Goal: Task Accomplishment & Management: Manage account settings

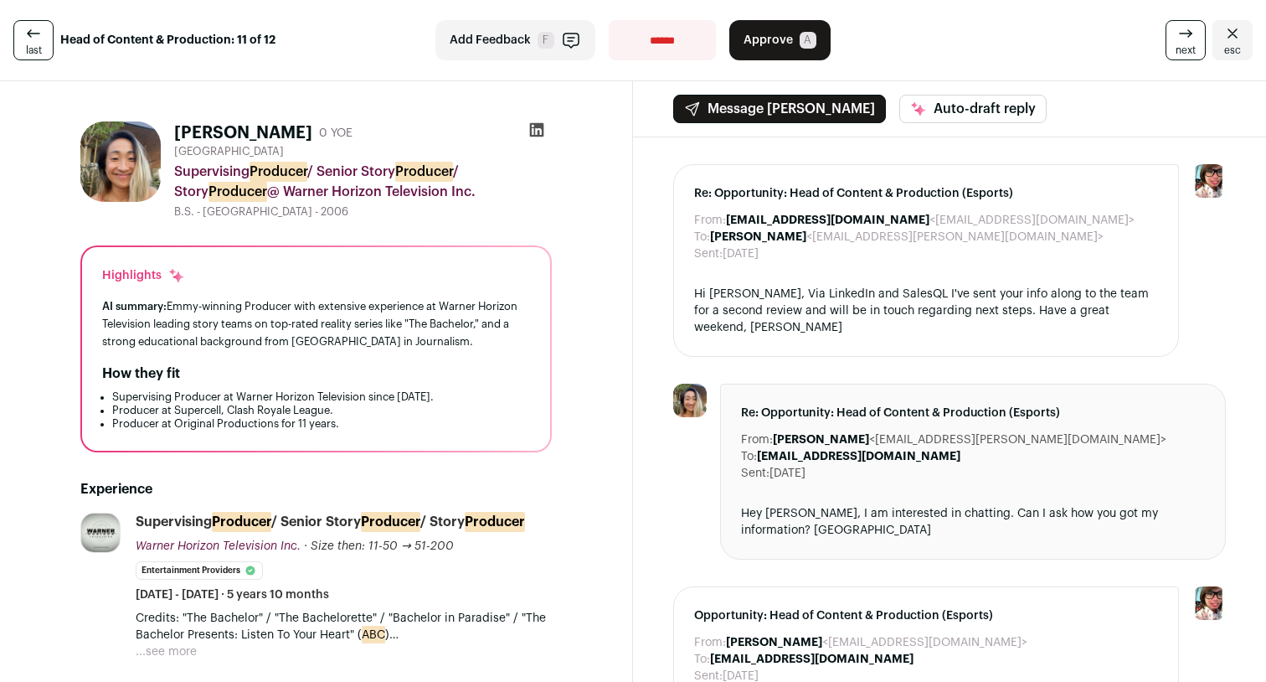
click at [42, 35] on link "last" at bounding box center [33, 40] width 40 height 40
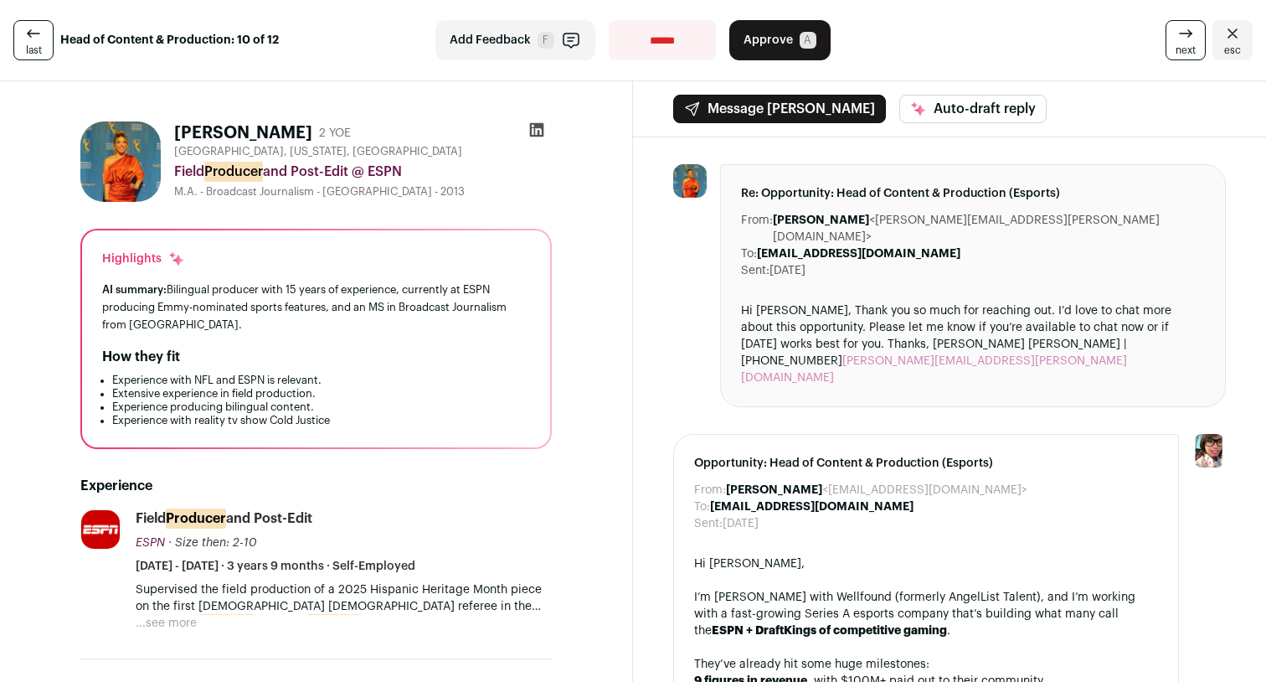
click at [42, 35] on link "last" at bounding box center [33, 40] width 40 height 40
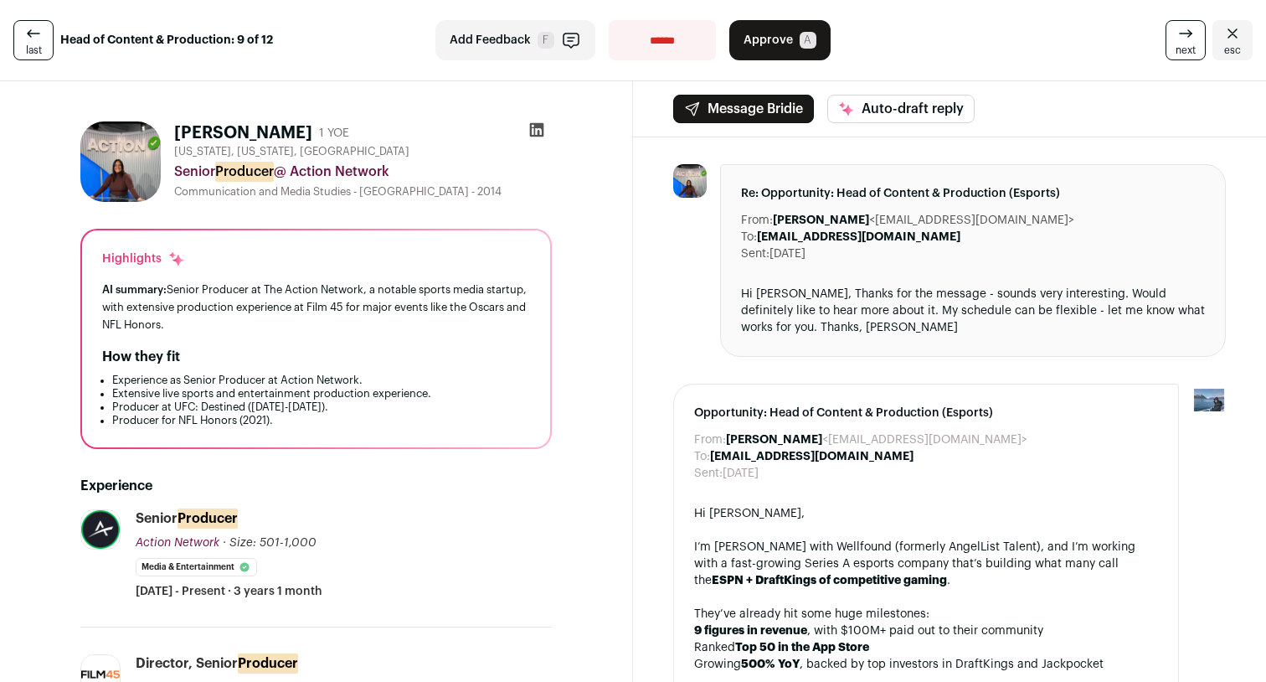
click at [1234, 27] on icon "Close" at bounding box center [1232, 33] width 20 height 20
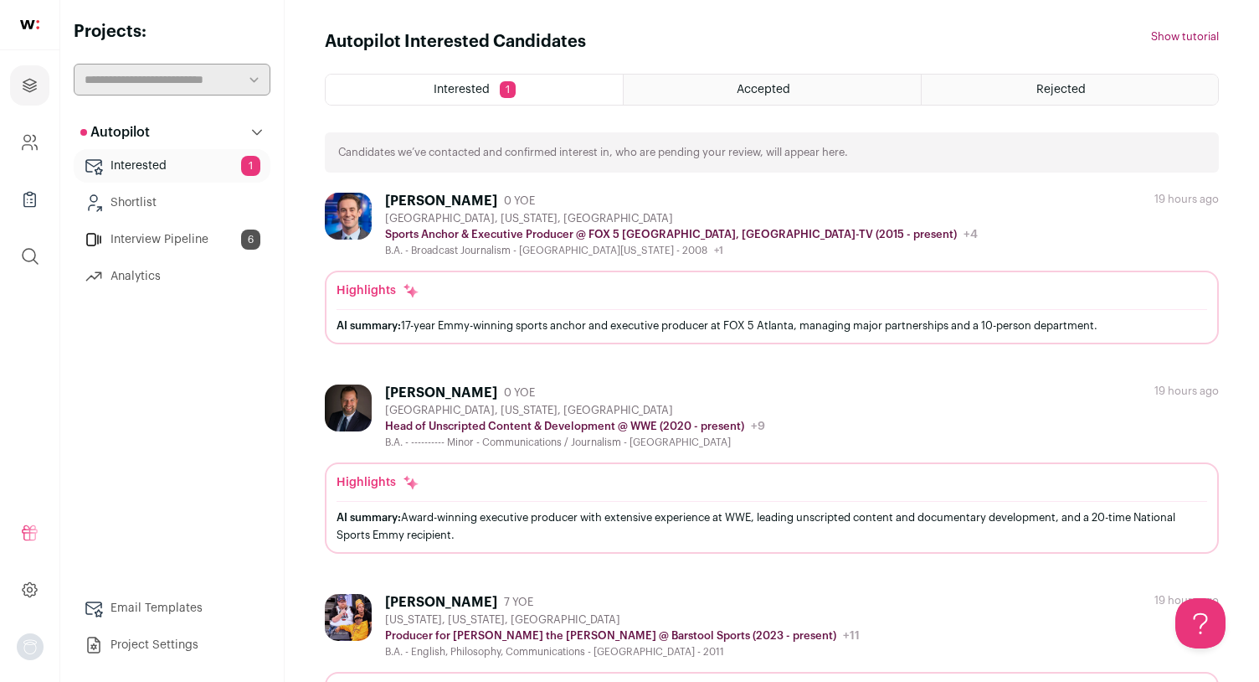
click at [579, 219] on div "[GEOGRAPHIC_DATA], [US_STATE], [GEOGRAPHIC_DATA]" at bounding box center [681, 218] width 593 height 13
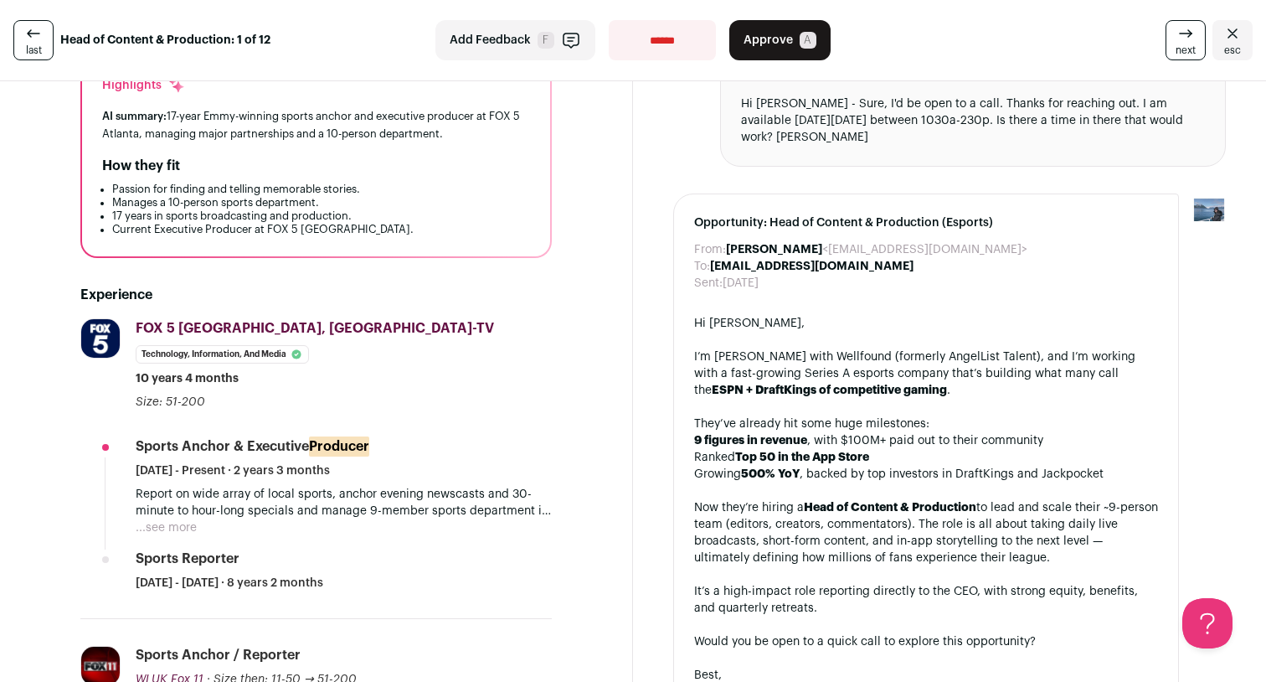
scroll to position [201, 0]
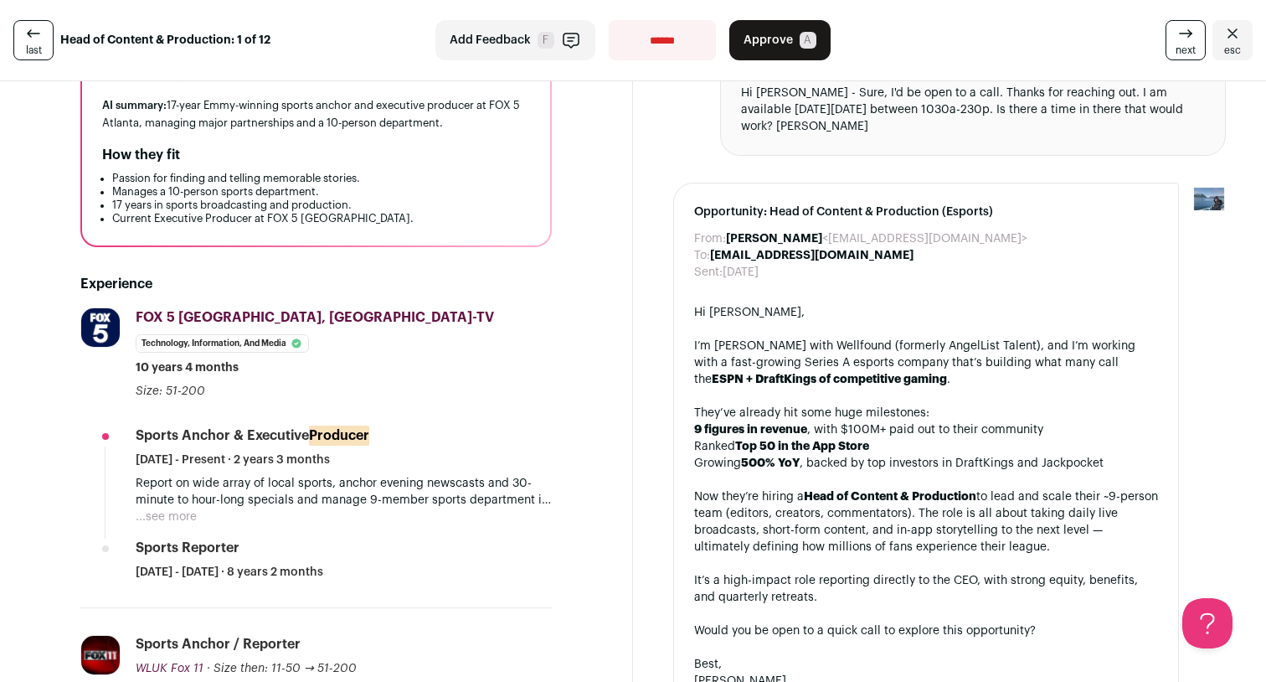
click at [193, 511] on button "...see more" at bounding box center [166, 516] width 61 height 17
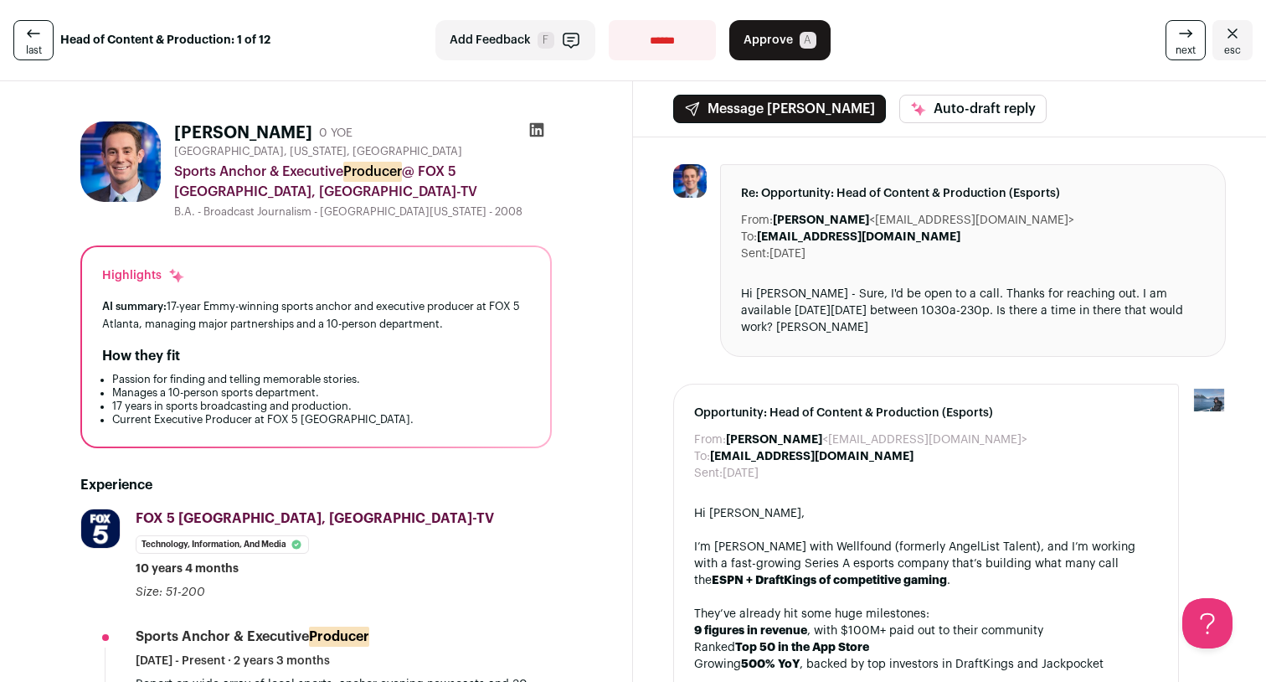
scroll to position [0, 0]
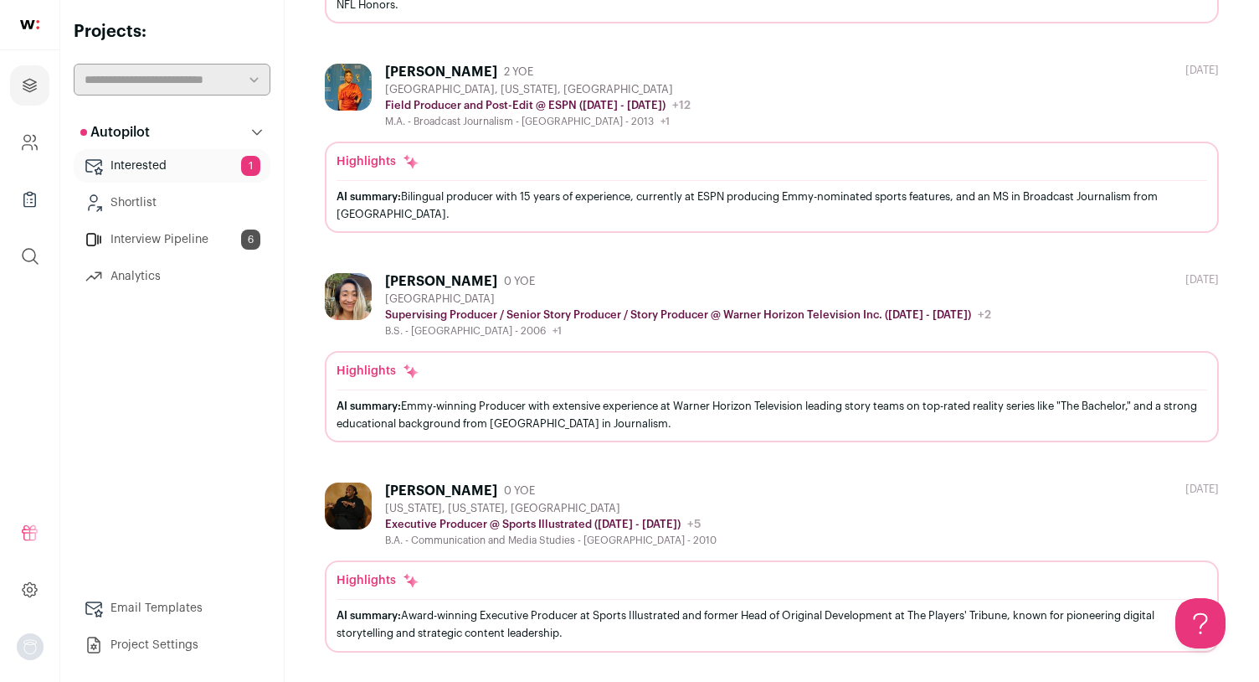
scroll to position [1928, 0]
click at [442, 492] on div "Ashly Robinson" at bounding box center [441, 492] width 112 height 17
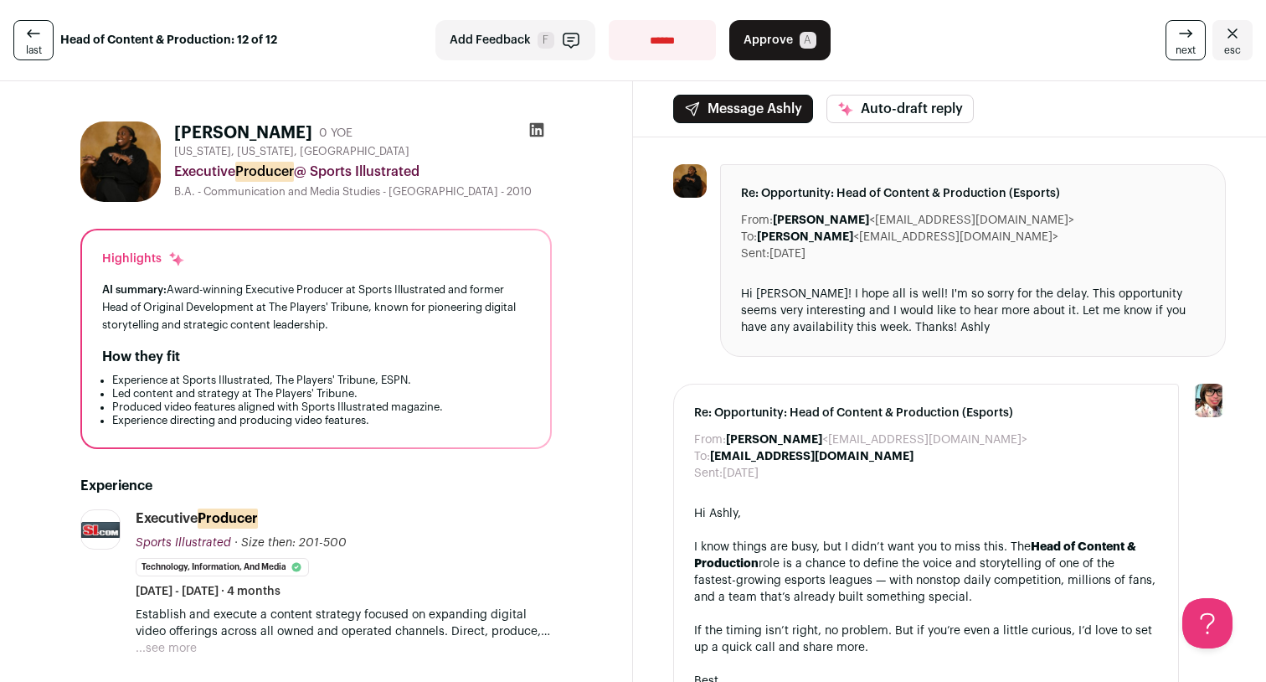
click at [777, 110] on button "Message Ashly" at bounding box center [743, 109] width 140 height 28
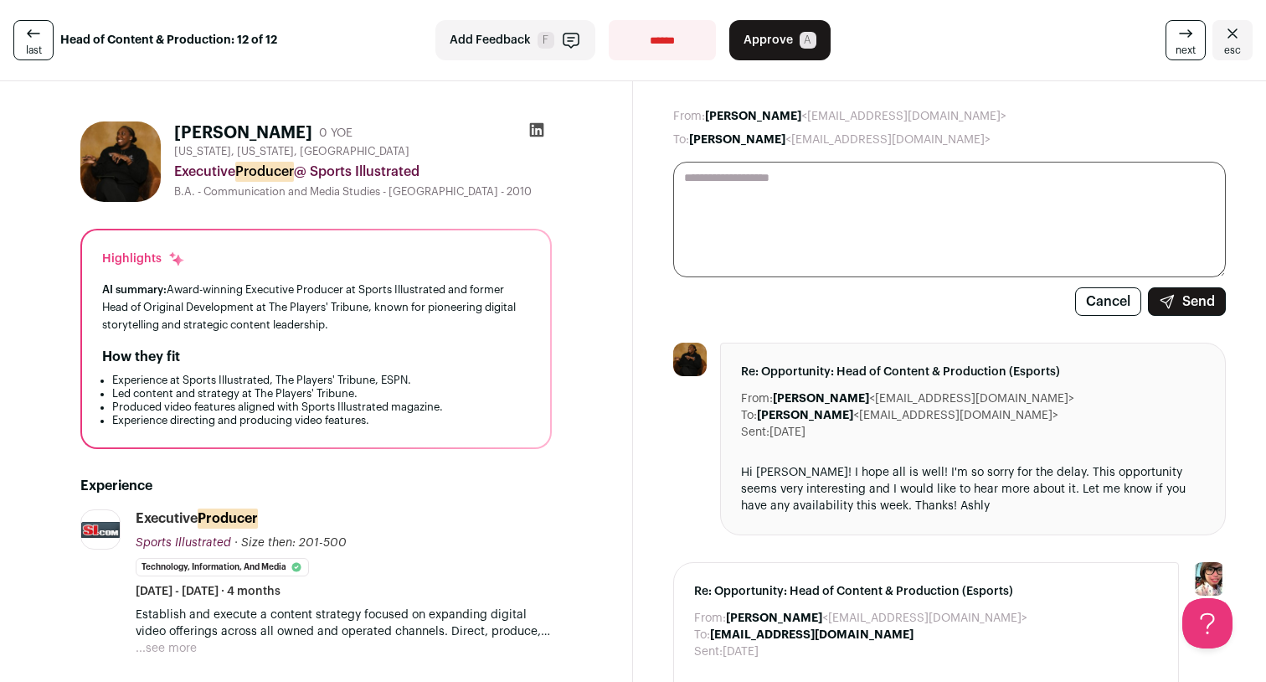
click at [801, 43] on span "A" at bounding box center [808, 40] width 17 height 17
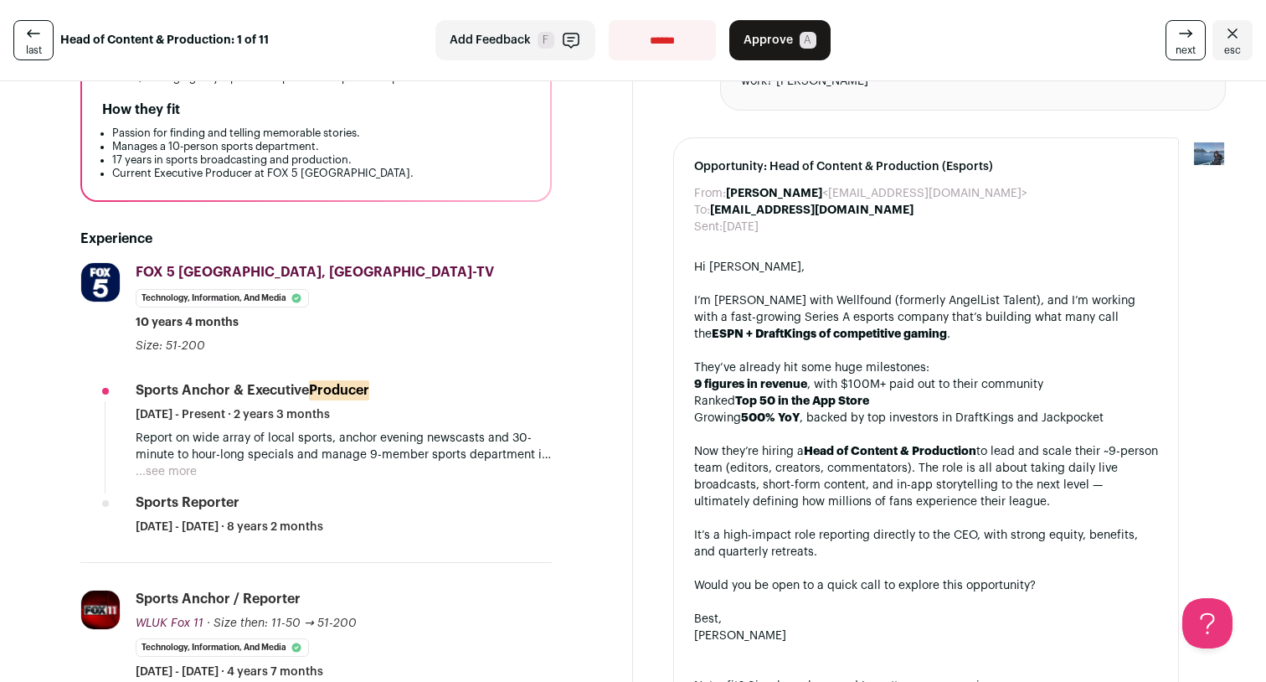
scroll to position [291, 0]
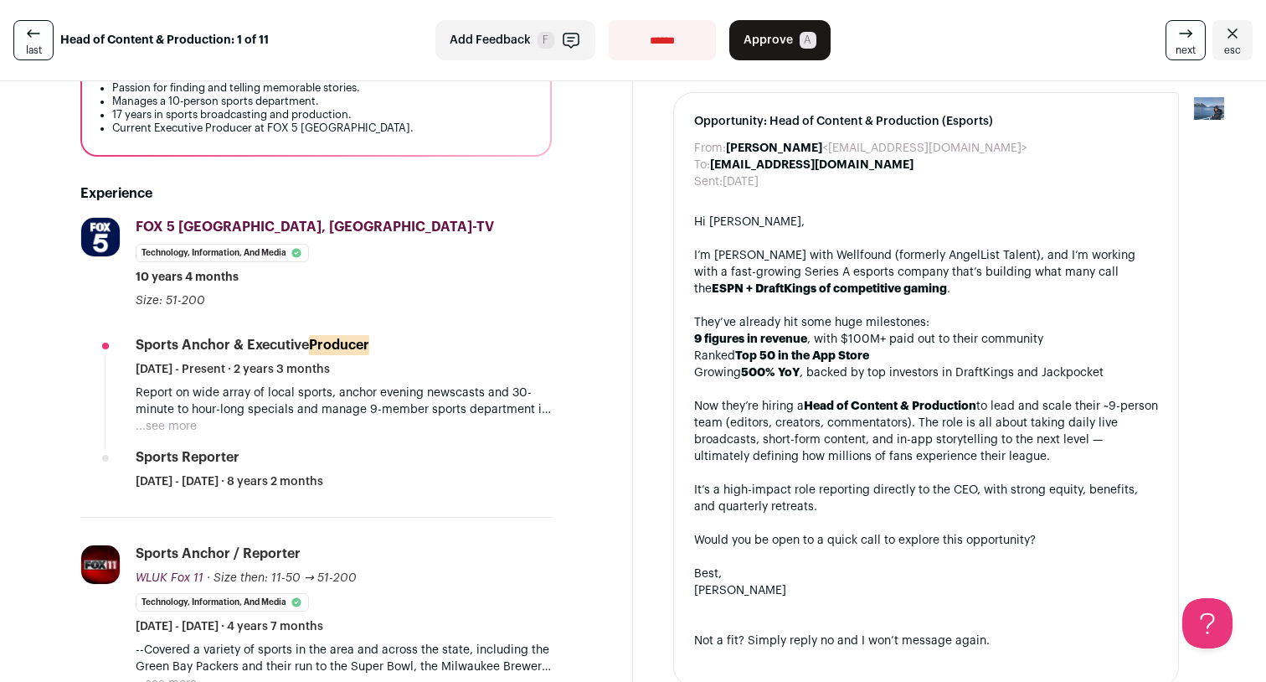
click at [180, 425] on button "...see more" at bounding box center [166, 426] width 61 height 17
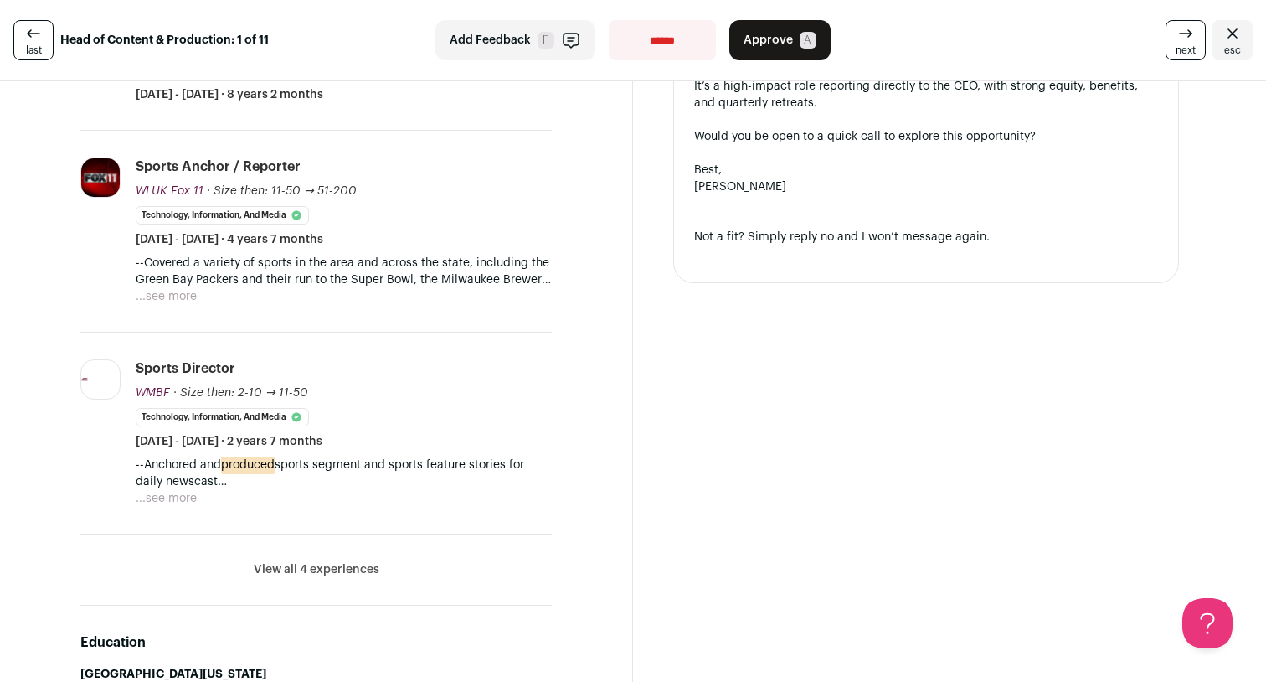
scroll to position [694, 0]
select select "**********"
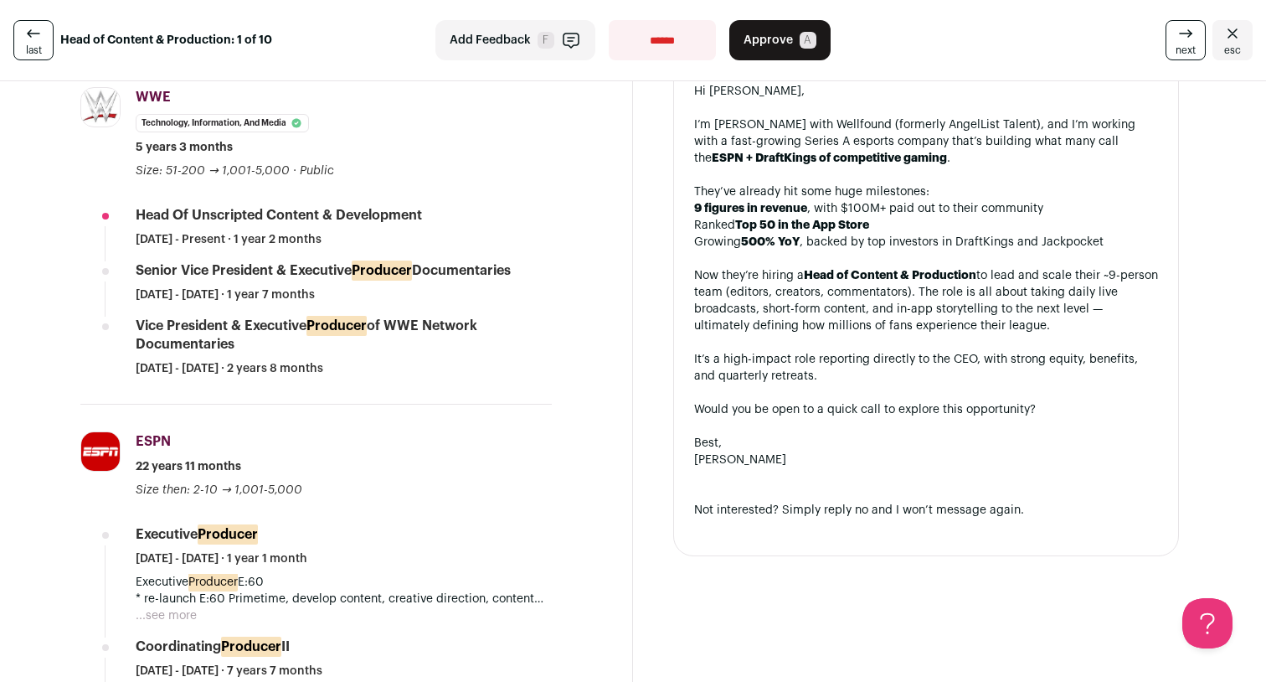
scroll to position [455, 0]
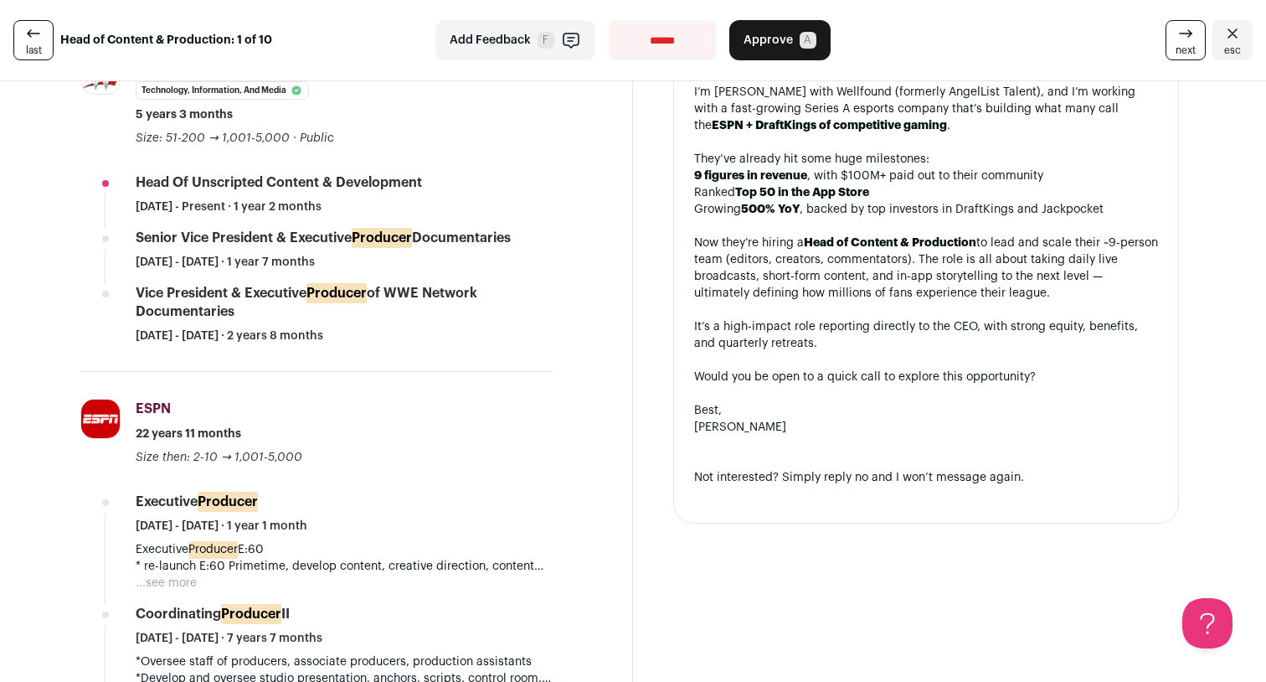
click at [811, 36] on span "A" at bounding box center [808, 40] width 17 height 17
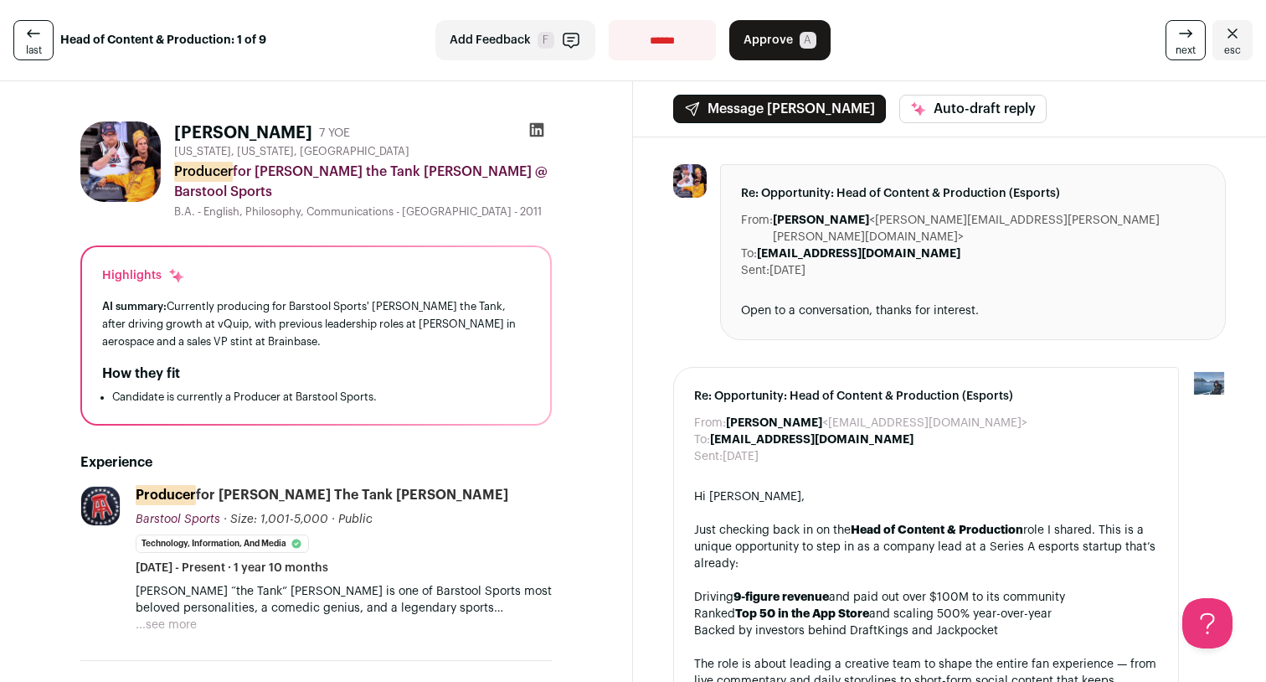
click at [44, 43] on link "last" at bounding box center [33, 40] width 40 height 40
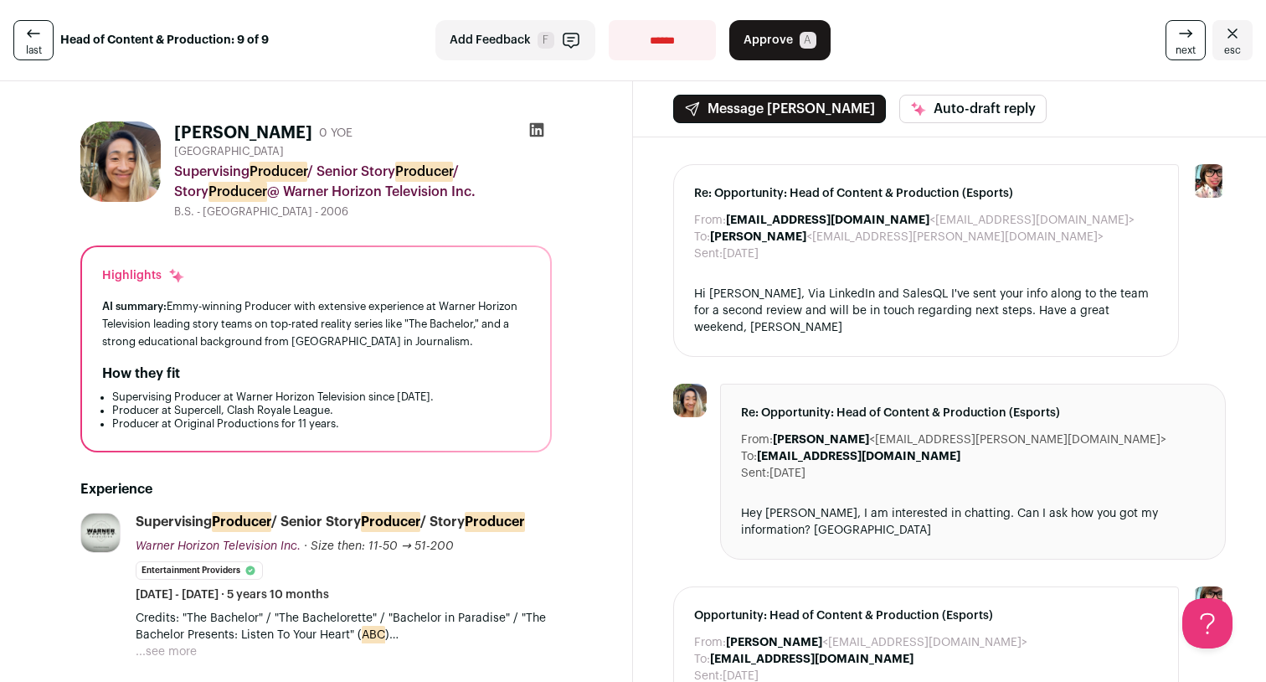
click at [790, 35] on button "Approve A" at bounding box center [779, 40] width 101 height 40
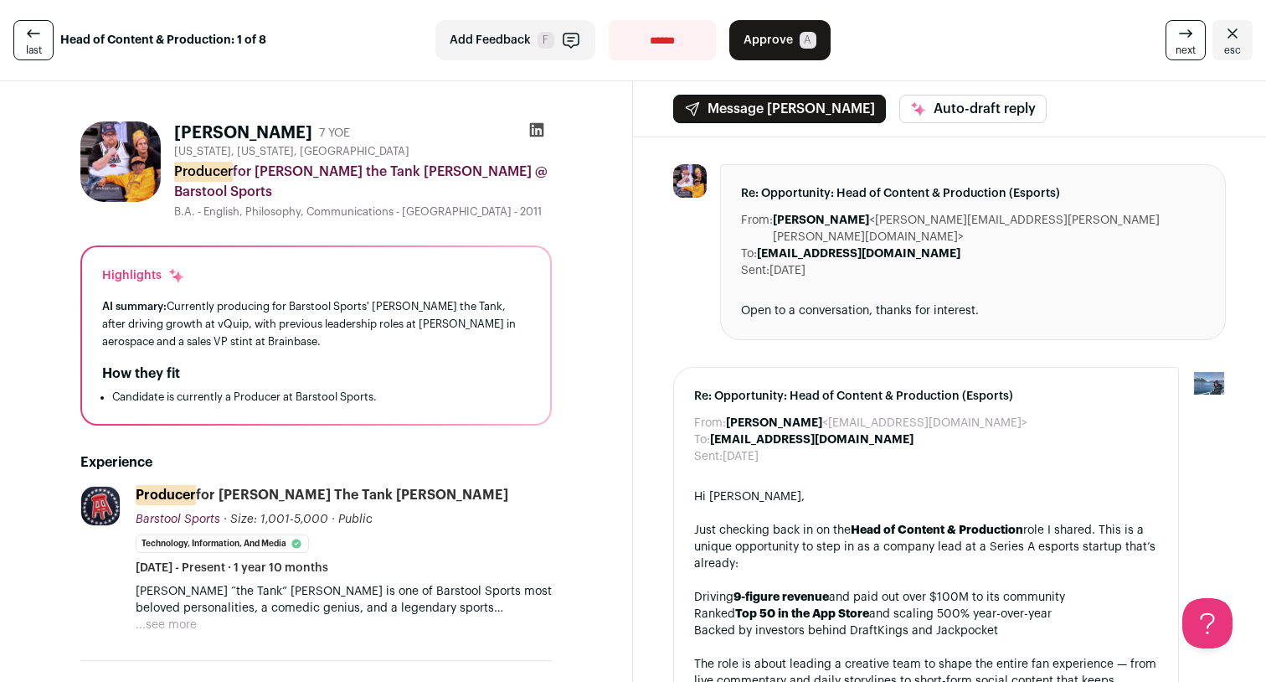
click at [1179, 37] on icon at bounding box center [1185, 33] width 20 height 20
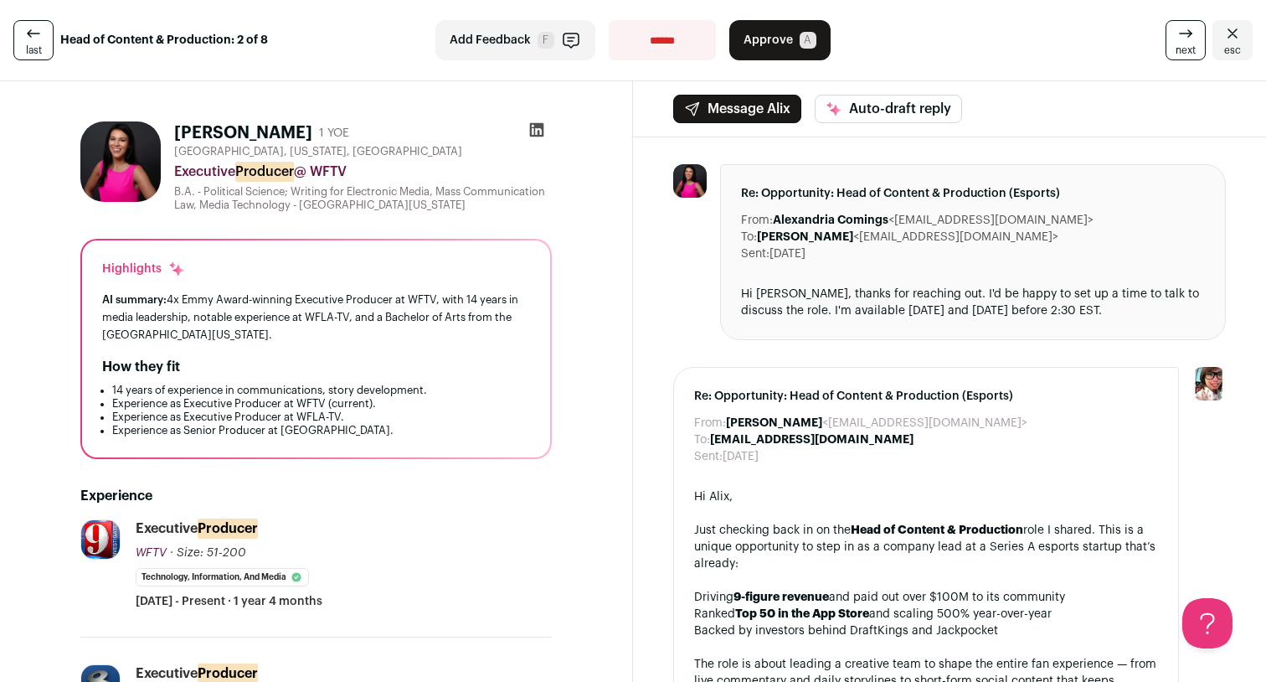
select select "**********"
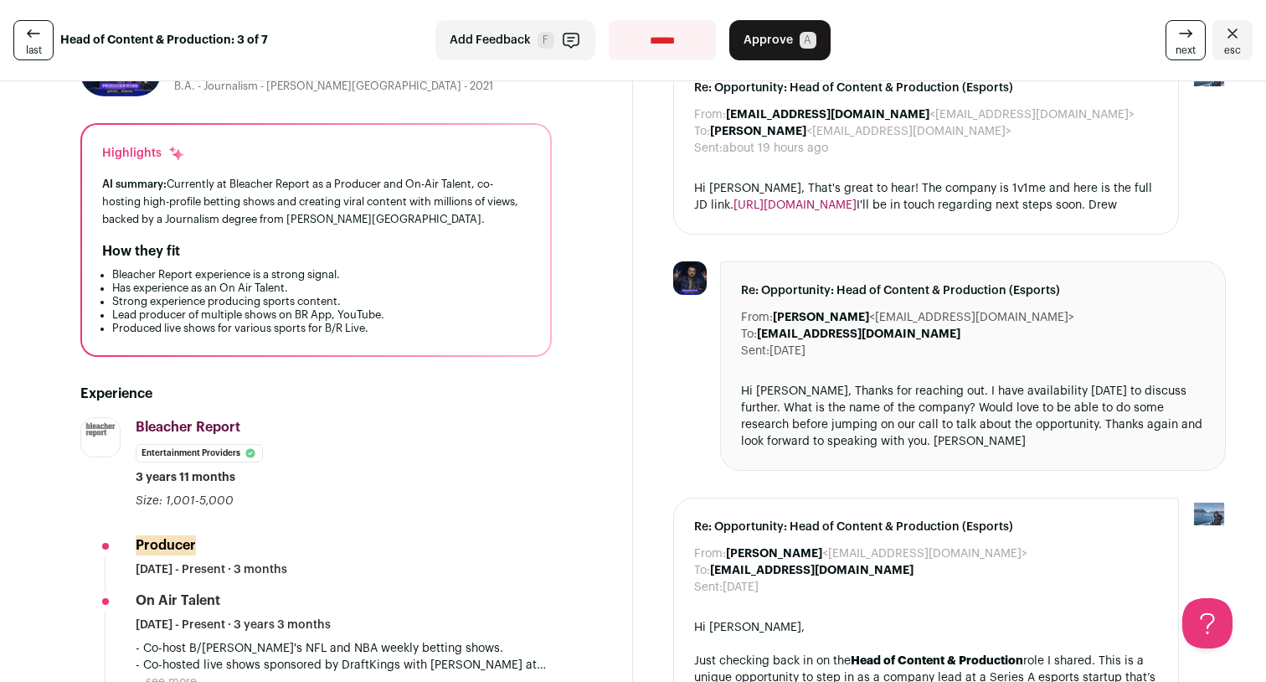
scroll to position [107, 0]
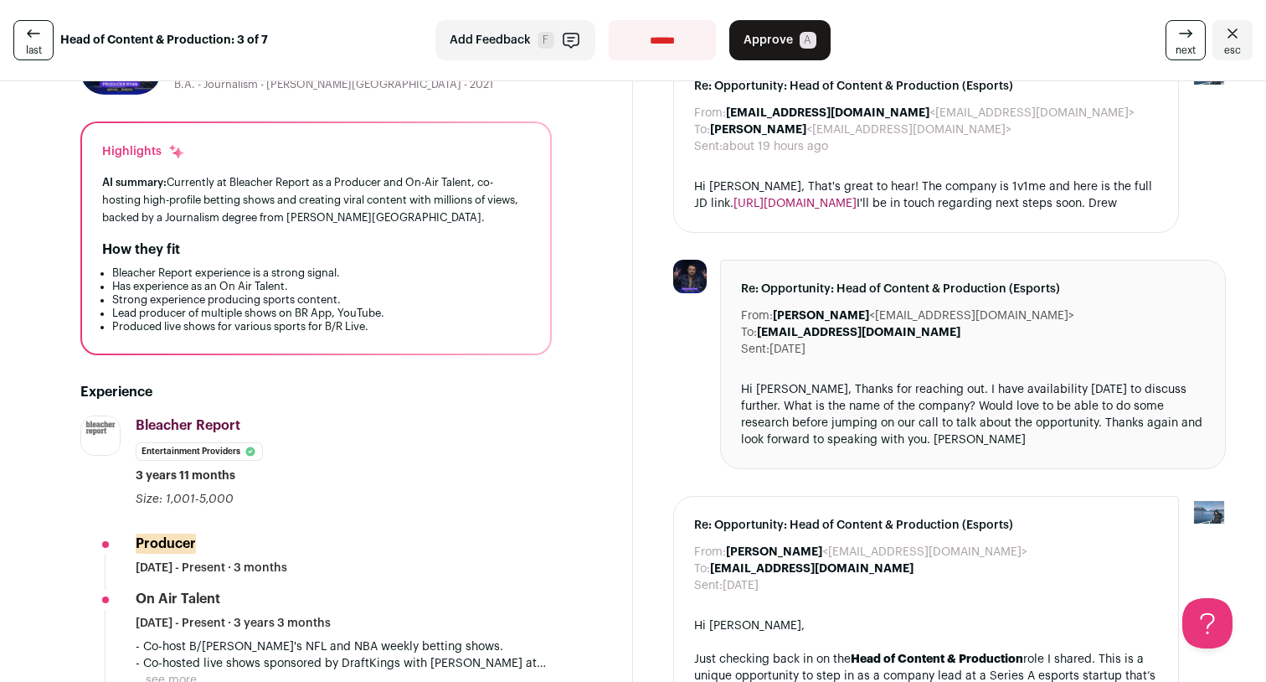
click at [811, 51] on button "Approve A" at bounding box center [779, 40] width 101 height 40
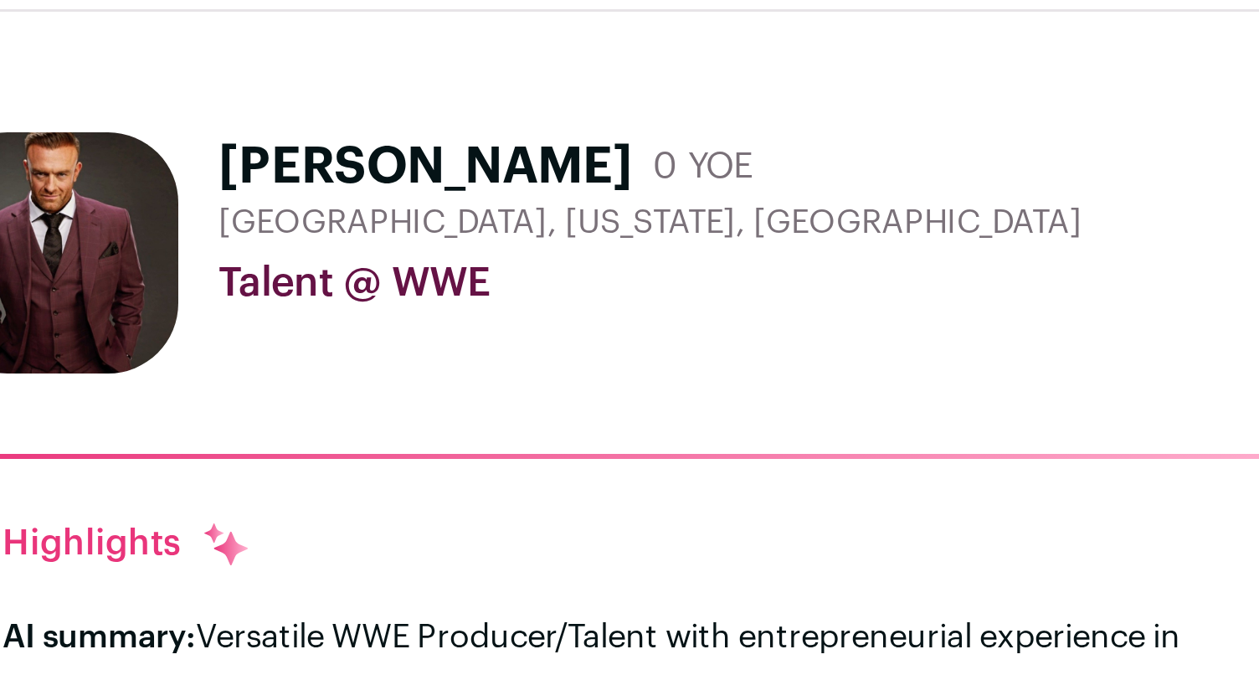
drag, startPoint x: 64, startPoint y: 53, endPoint x: 152, endPoint y: 52, distance: 87.9
click at [152, 121] on div "Nick Aldis 0 YOE Cross Plains, Tennessee, United States Talent @ WWE" at bounding box center [314, 161] width 468 height 80
copy div "Nick Aldis"
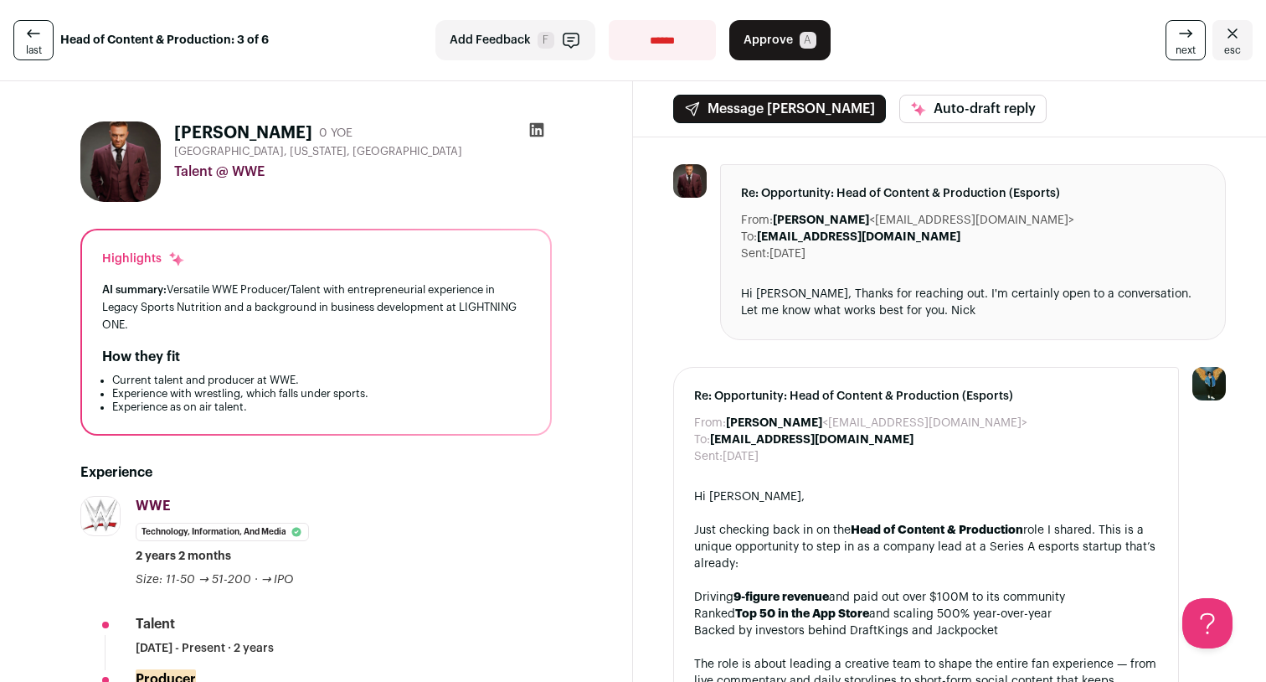
copy div "Nick Aldis"
click at [529, 132] on icon at bounding box center [536, 129] width 17 height 17
click at [795, 51] on button "Approve A" at bounding box center [779, 40] width 101 height 40
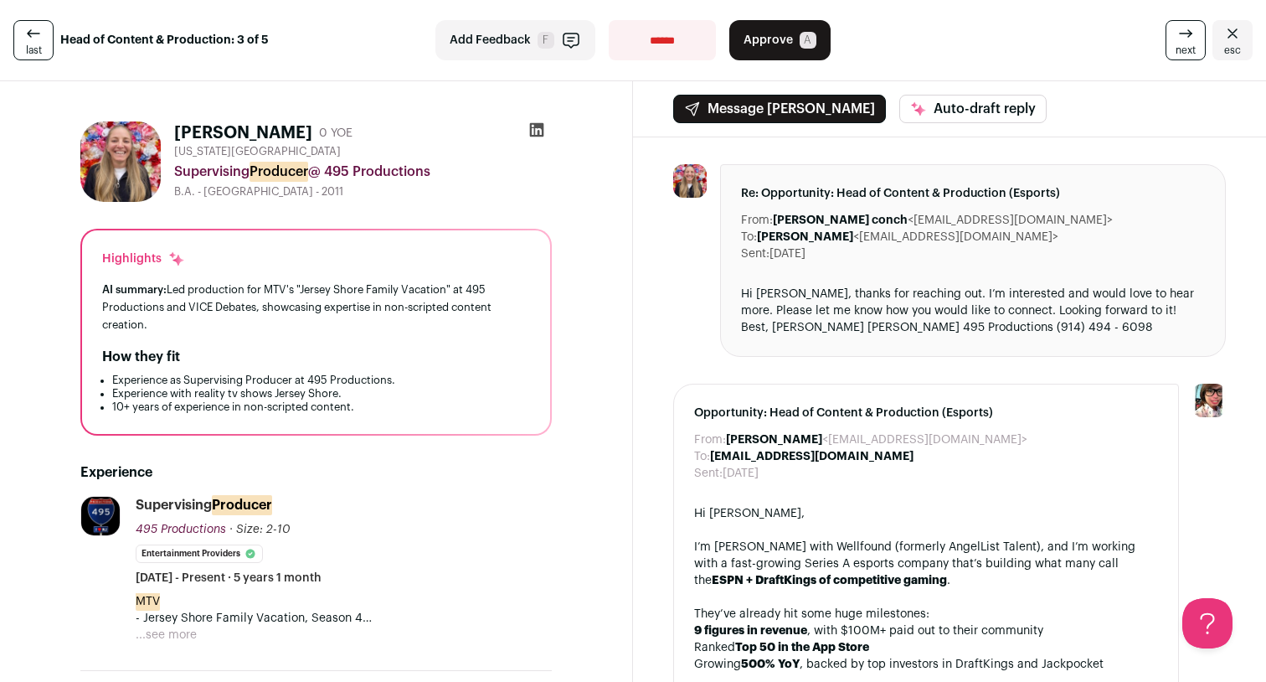
scroll to position [251, 0]
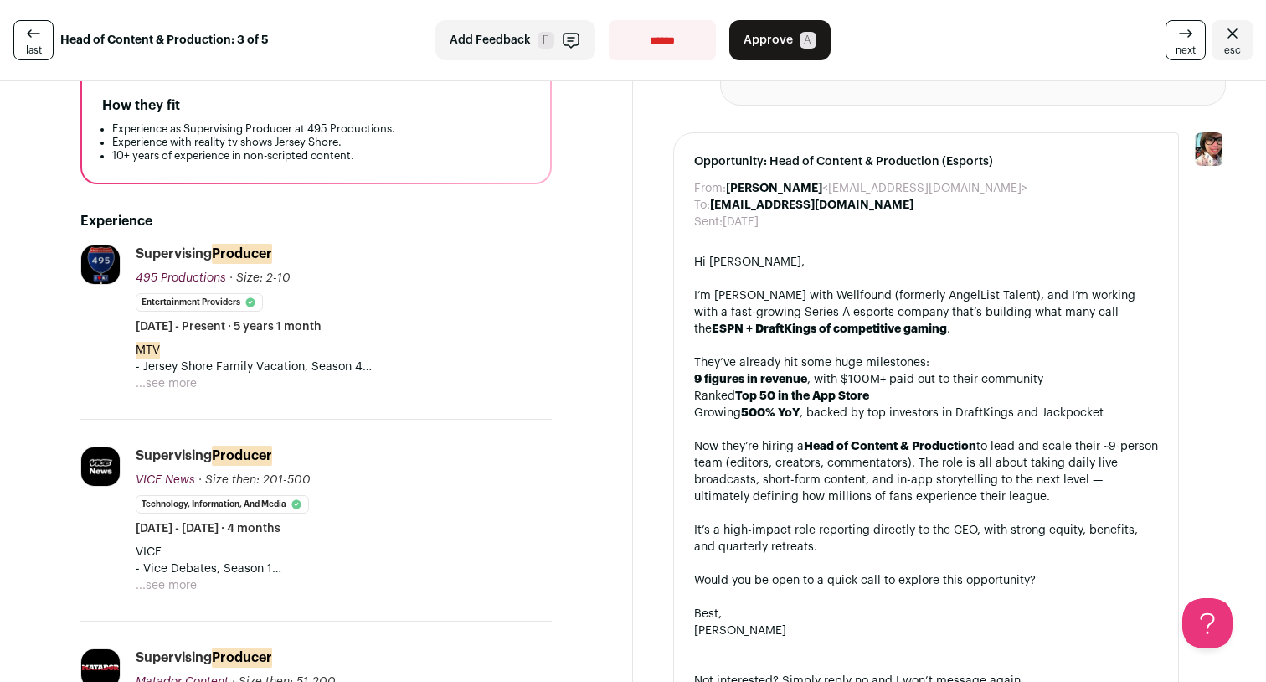
click at [188, 379] on button "...see more" at bounding box center [166, 383] width 61 height 17
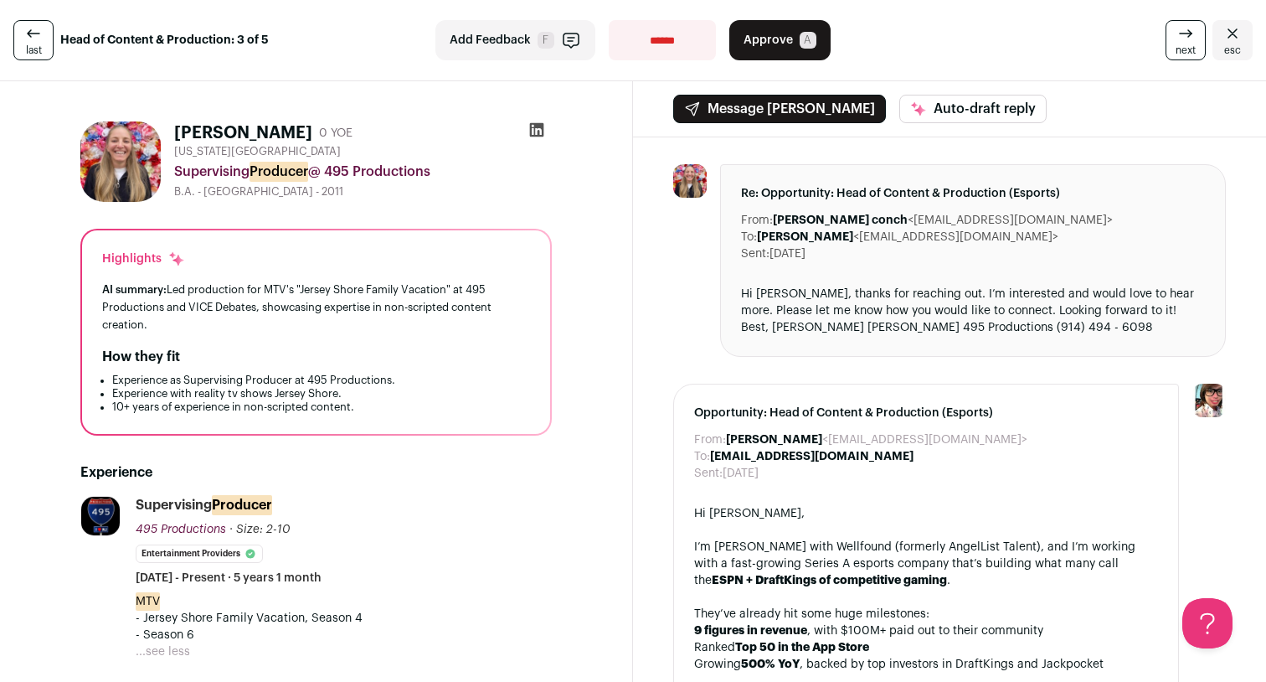
scroll to position [0, 0]
click at [803, 33] on span "A" at bounding box center [808, 40] width 17 height 17
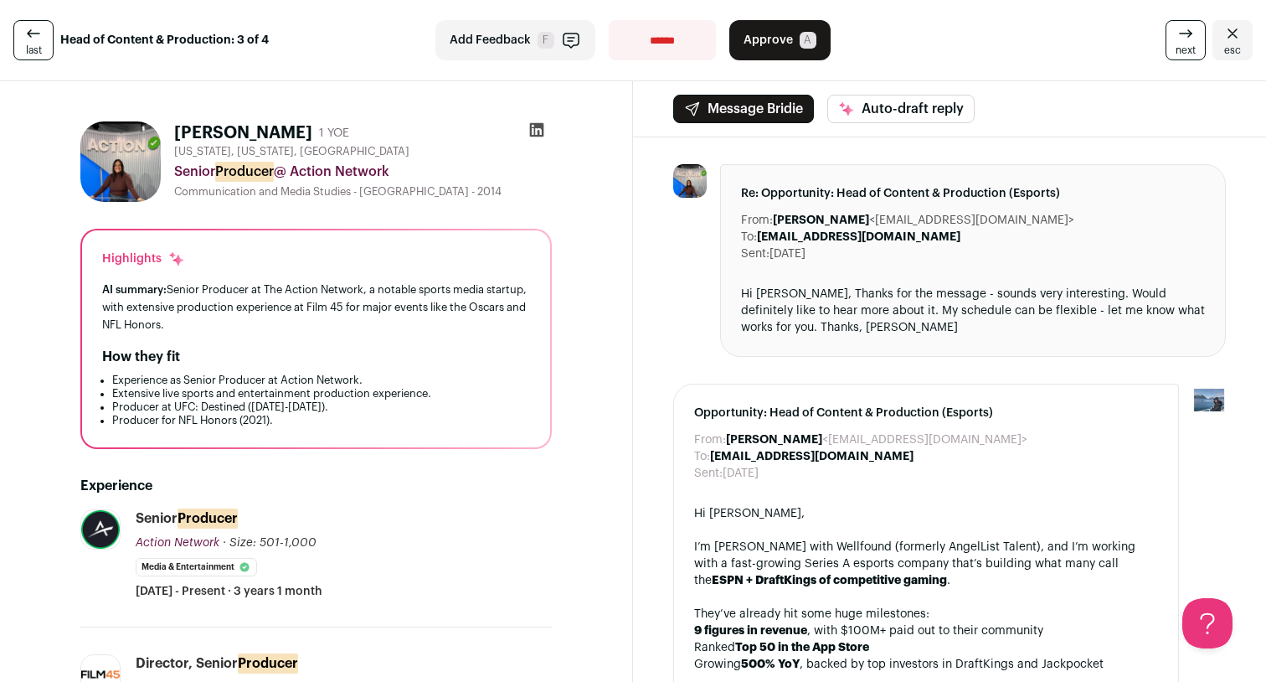
click at [804, 42] on span "A" at bounding box center [808, 40] width 17 height 17
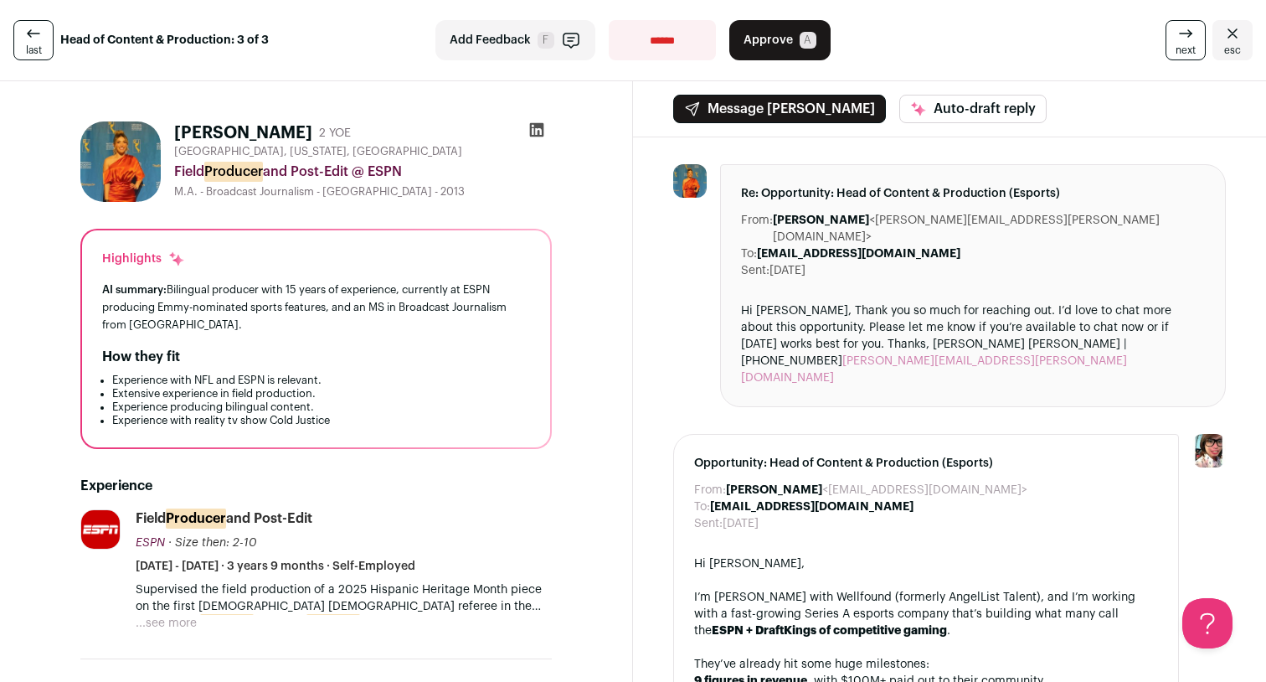
drag, startPoint x: 170, startPoint y: 137, endPoint x: 312, endPoint y: 136, distance: 142.3
click at [312, 136] on div "Griselda Ramirez 2 YOE Torrance, California, United States Field Producer and P…" at bounding box center [315, 161] width 471 height 80
copy h1 "Griselda Ramirez"
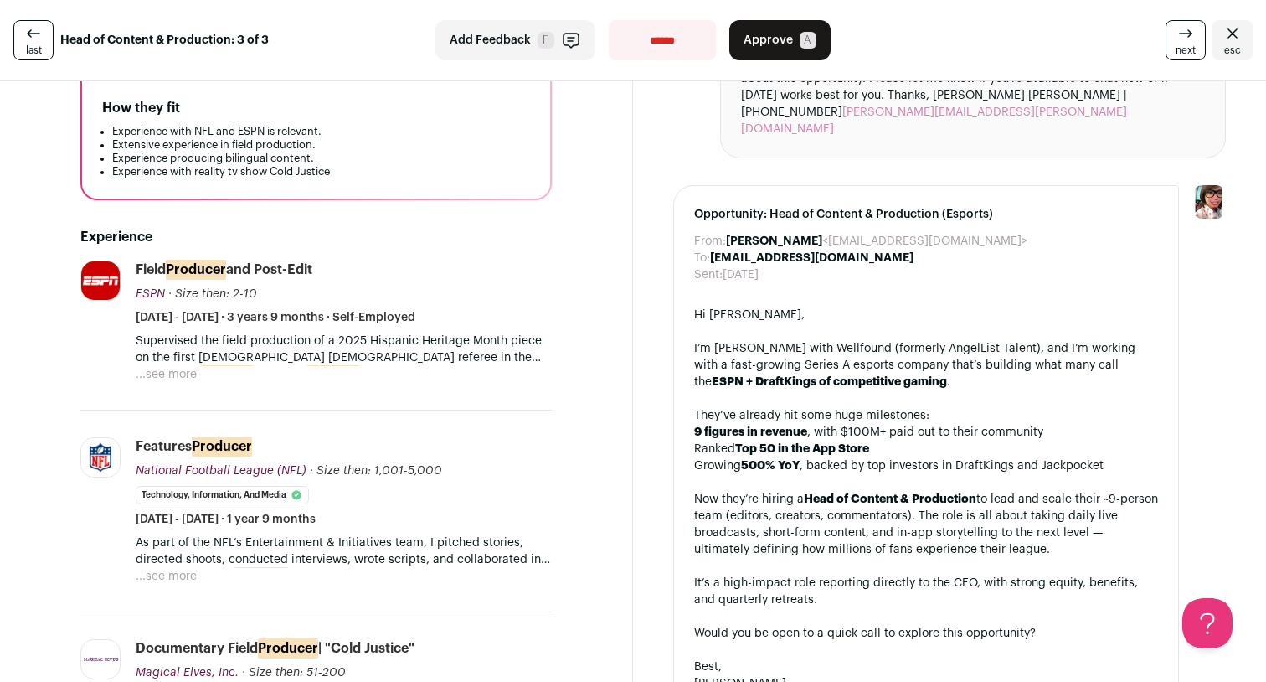
scroll to position [242, 0]
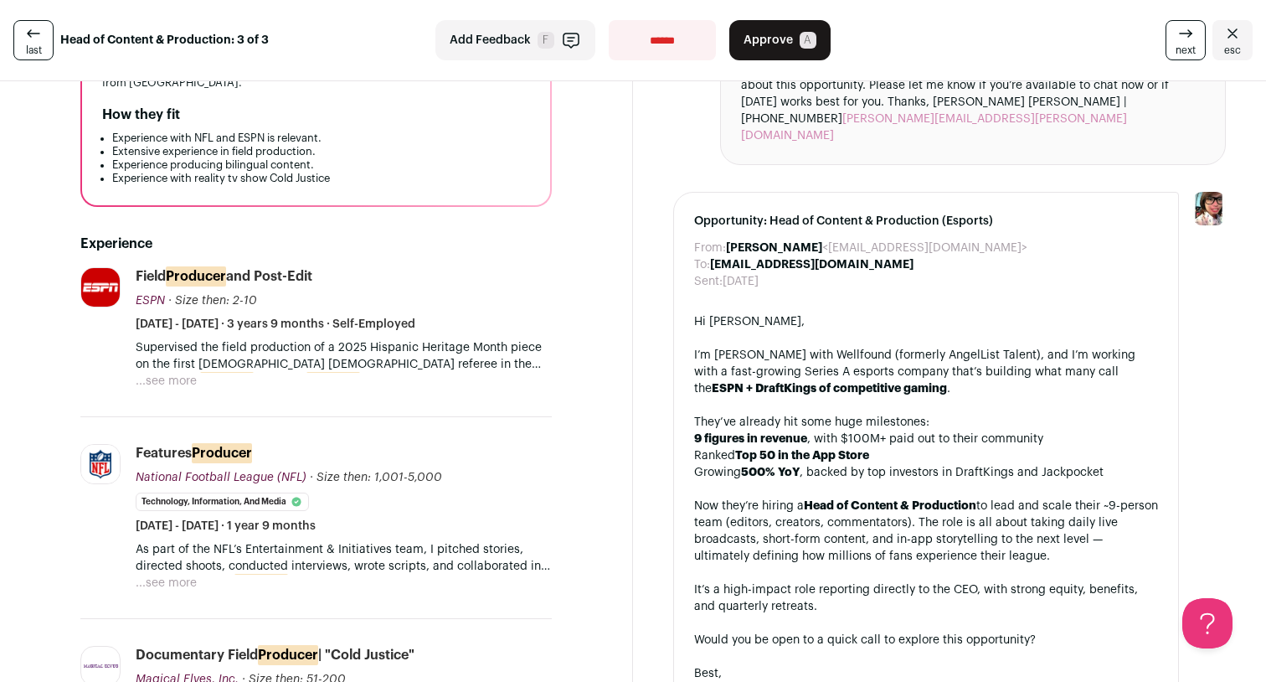
click at [166, 374] on button "...see more" at bounding box center [166, 381] width 61 height 17
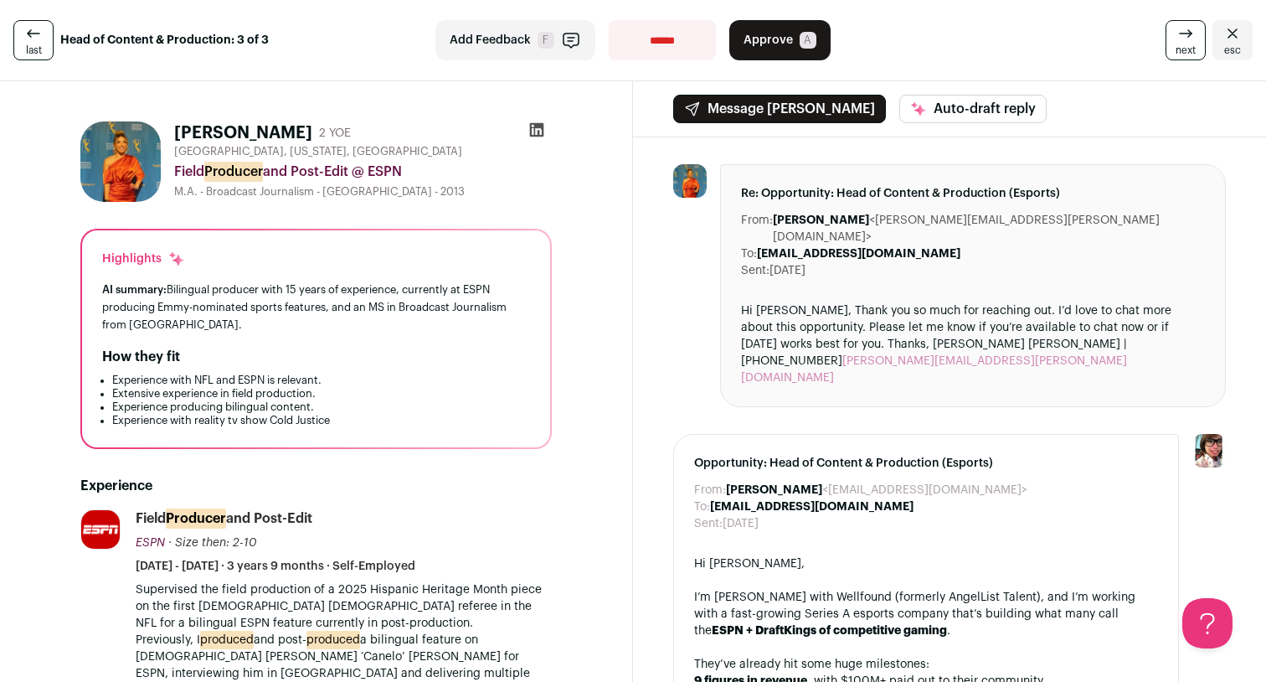
scroll to position [0, 0]
click at [169, 131] on div "Griselda Ramirez 2 YOE Torrance, California, United States Field Producer and P…" at bounding box center [315, 161] width 471 height 80
drag, startPoint x: 169, startPoint y: 131, endPoint x: 300, endPoint y: 131, distance: 130.6
click at [300, 131] on div "Griselda Ramirez 2 YOE Torrance, California, United States Field Producer and P…" at bounding box center [315, 161] width 471 height 80
copy h1 "Griselda Ramirez"
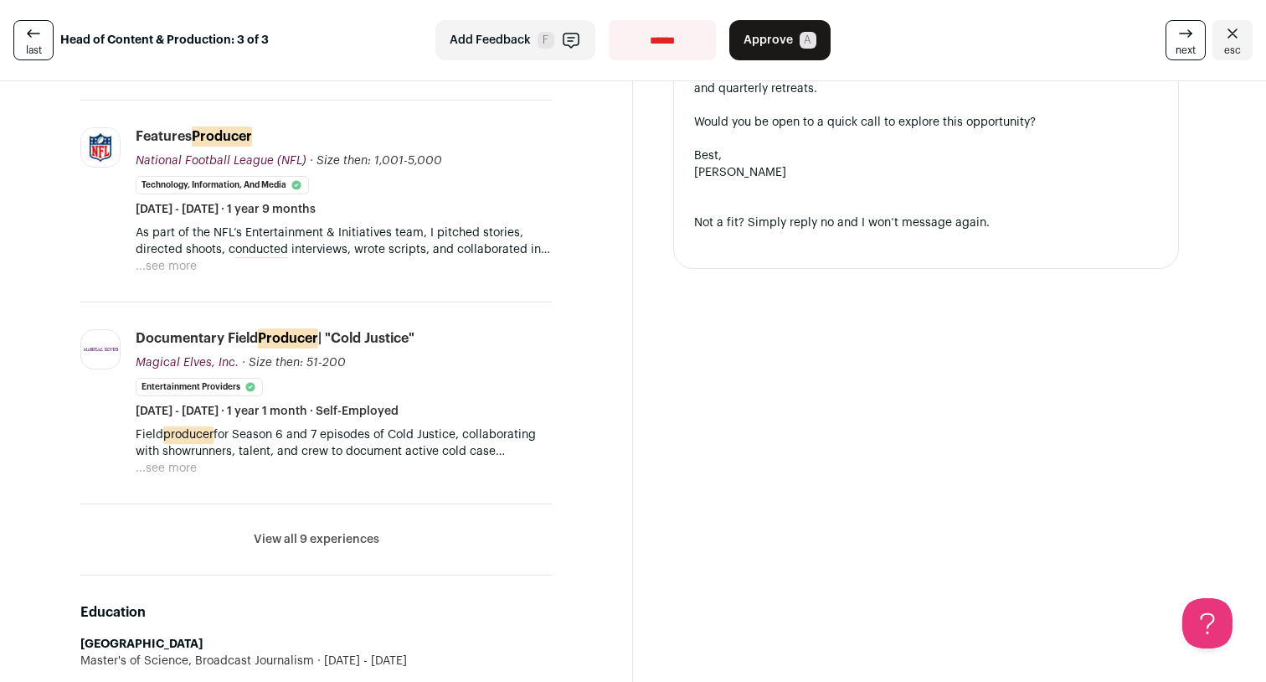
scroll to position [760, 0]
select select "**********"
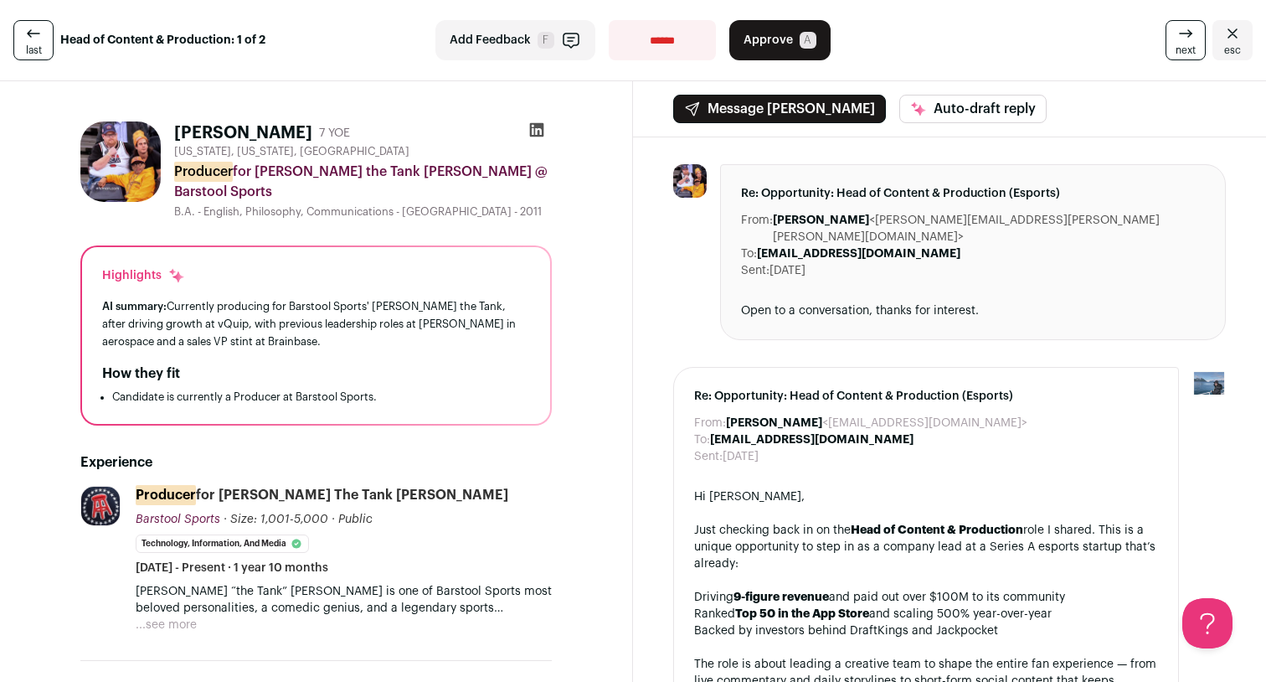
click at [1165, 32] on link "next" at bounding box center [1185, 40] width 40 height 40
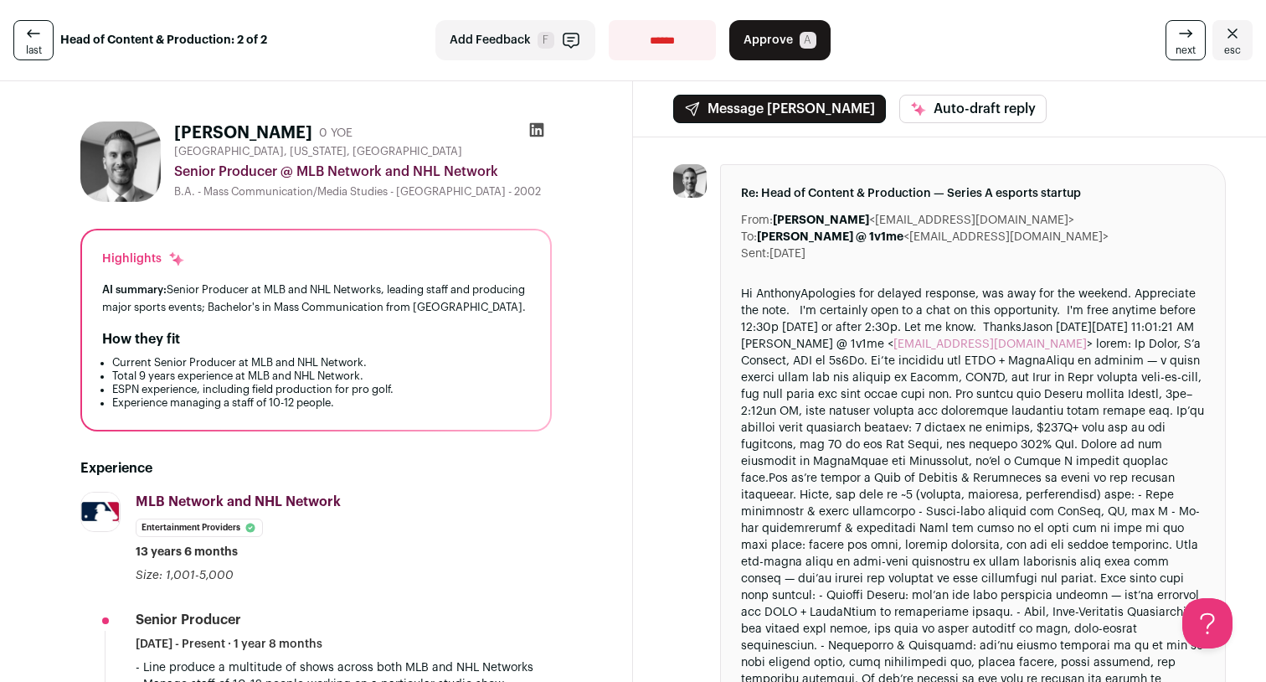
scroll to position [95, 0]
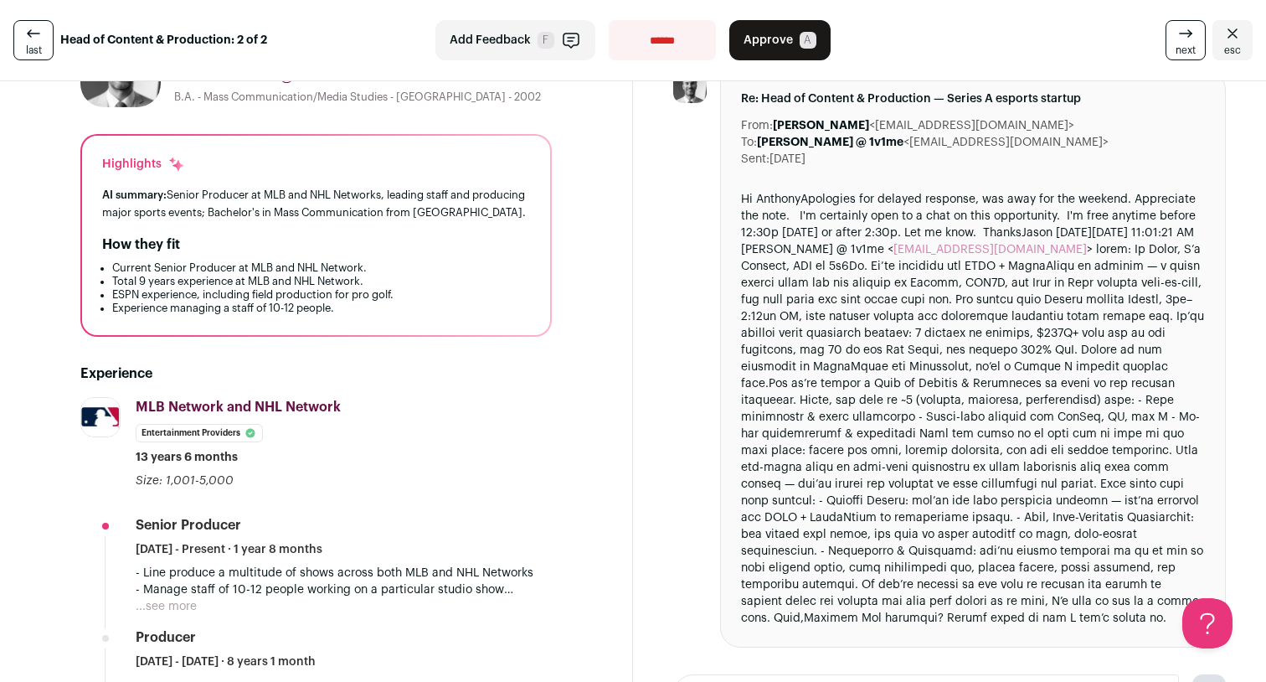
click at [803, 52] on button "Approve A" at bounding box center [779, 40] width 101 height 40
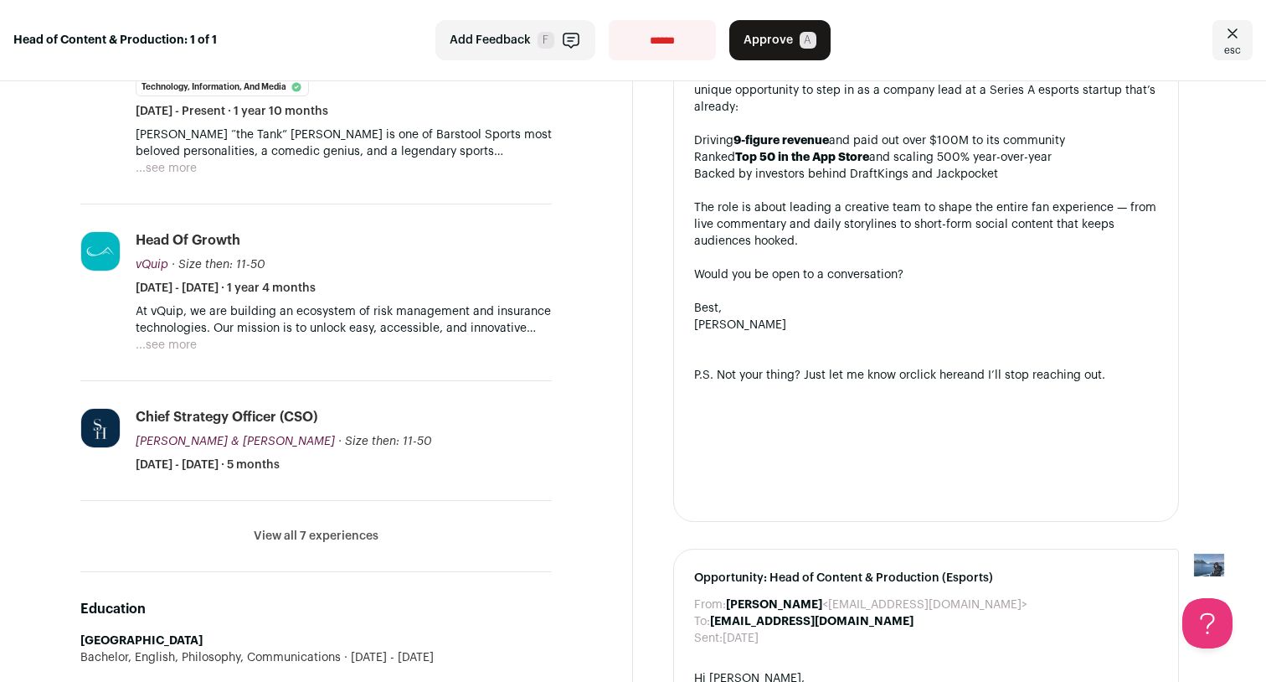
scroll to position [460, 0]
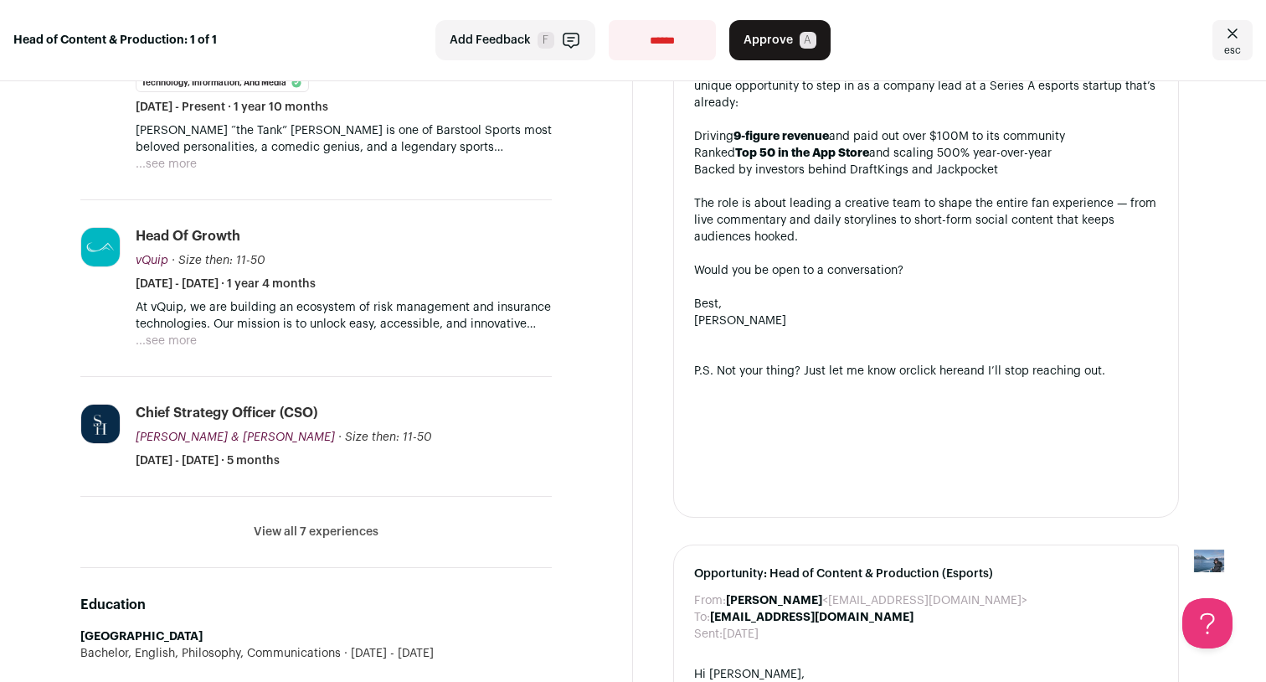
click at [341, 526] on li "View all 7 experiences View less" at bounding box center [315, 531] width 471 height 71
click at [354, 505] on li "View all 7 experiences View less" at bounding box center [315, 531] width 471 height 71
click at [353, 523] on button "View all 7 experiences" at bounding box center [316, 531] width 125 height 17
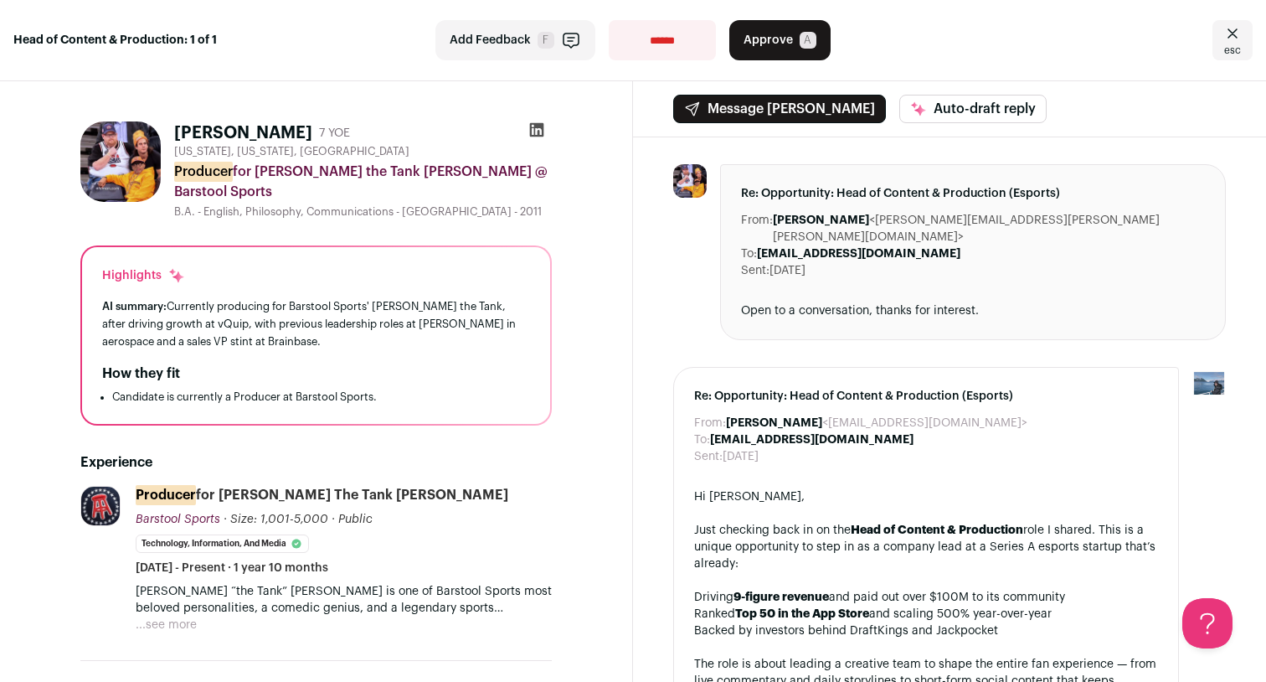
scroll to position [0, 0]
click at [1235, 49] on link "esc" at bounding box center [1232, 40] width 40 height 40
